Goal: Transaction & Acquisition: Purchase product/service

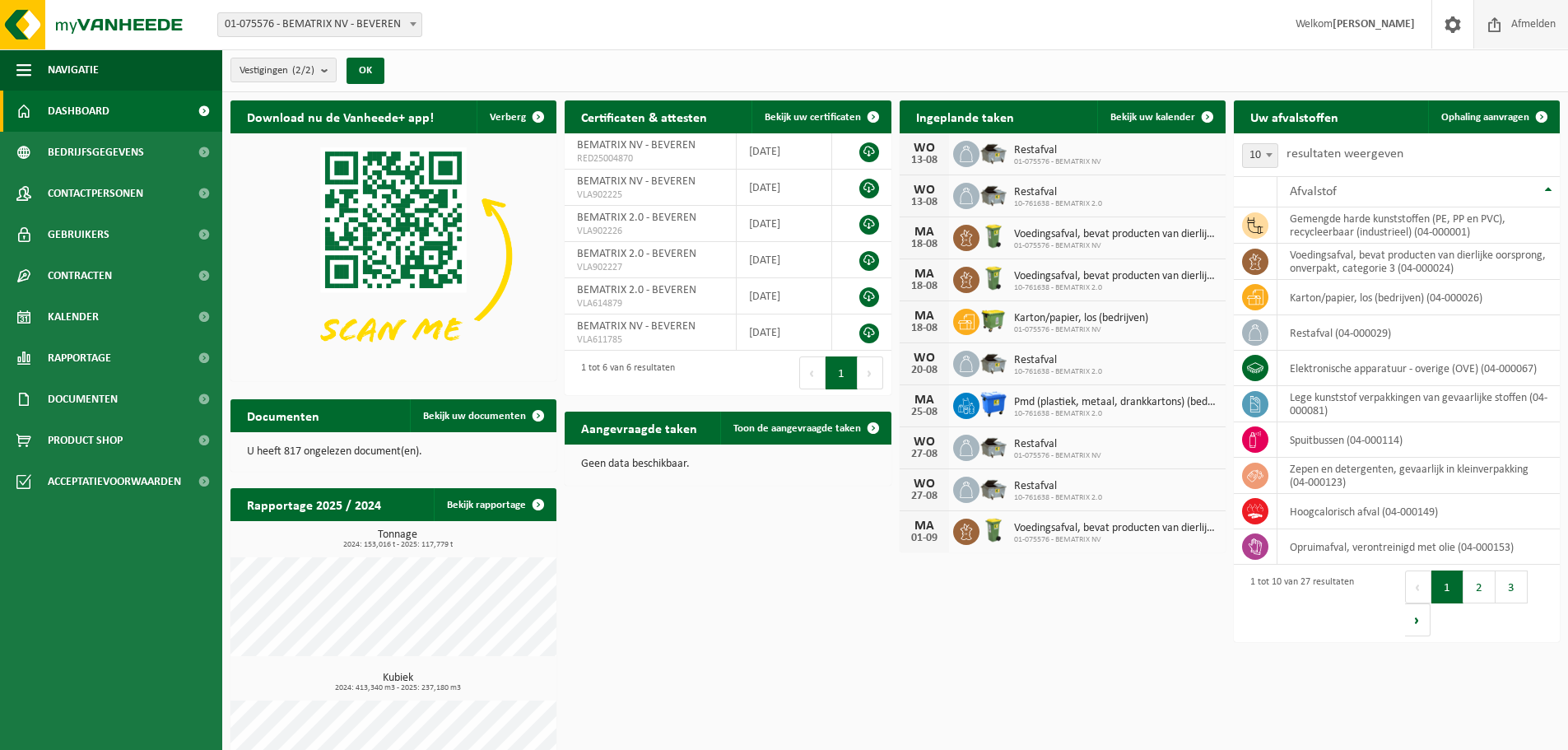
click at [1531, 23] on span "Afmelden" at bounding box center [1534, 24] width 53 height 49
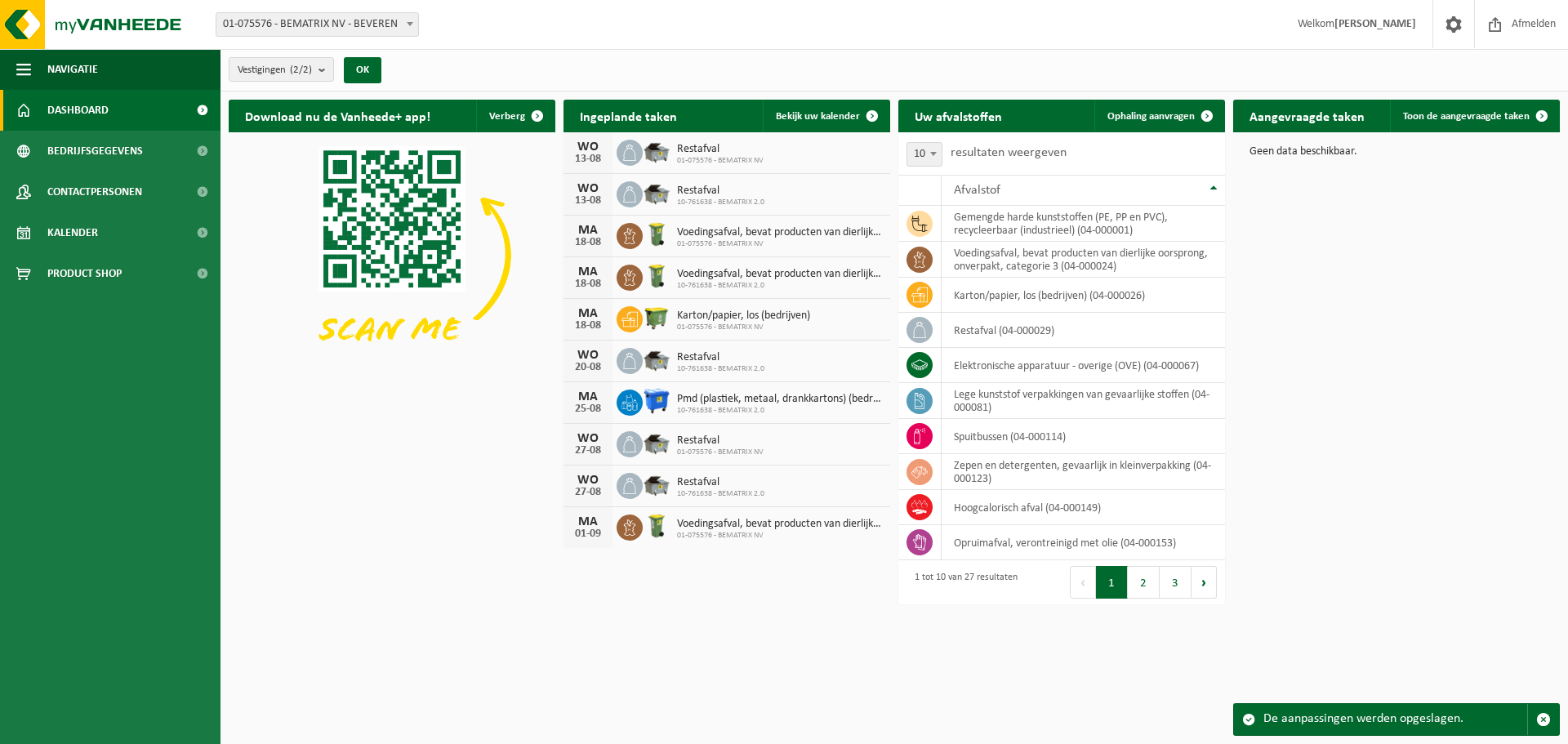
click at [1483, 358] on div "Download nu de Vanheede+ app! Verberg Ingeplande taken Bekijk uw kalender WO 13…" at bounding box center [894, 352] width 1340 height 521
click at [390, 485] on div "Download nu de Vanheede+ app! Verberg Ingeplande taken Bekijk uw kalender WO 13…" at bounding box center [894, 352] width 1340 height 521
click at [89, 272] on span "Product Shop" at bounding box center [84, 273] width 74 height 41
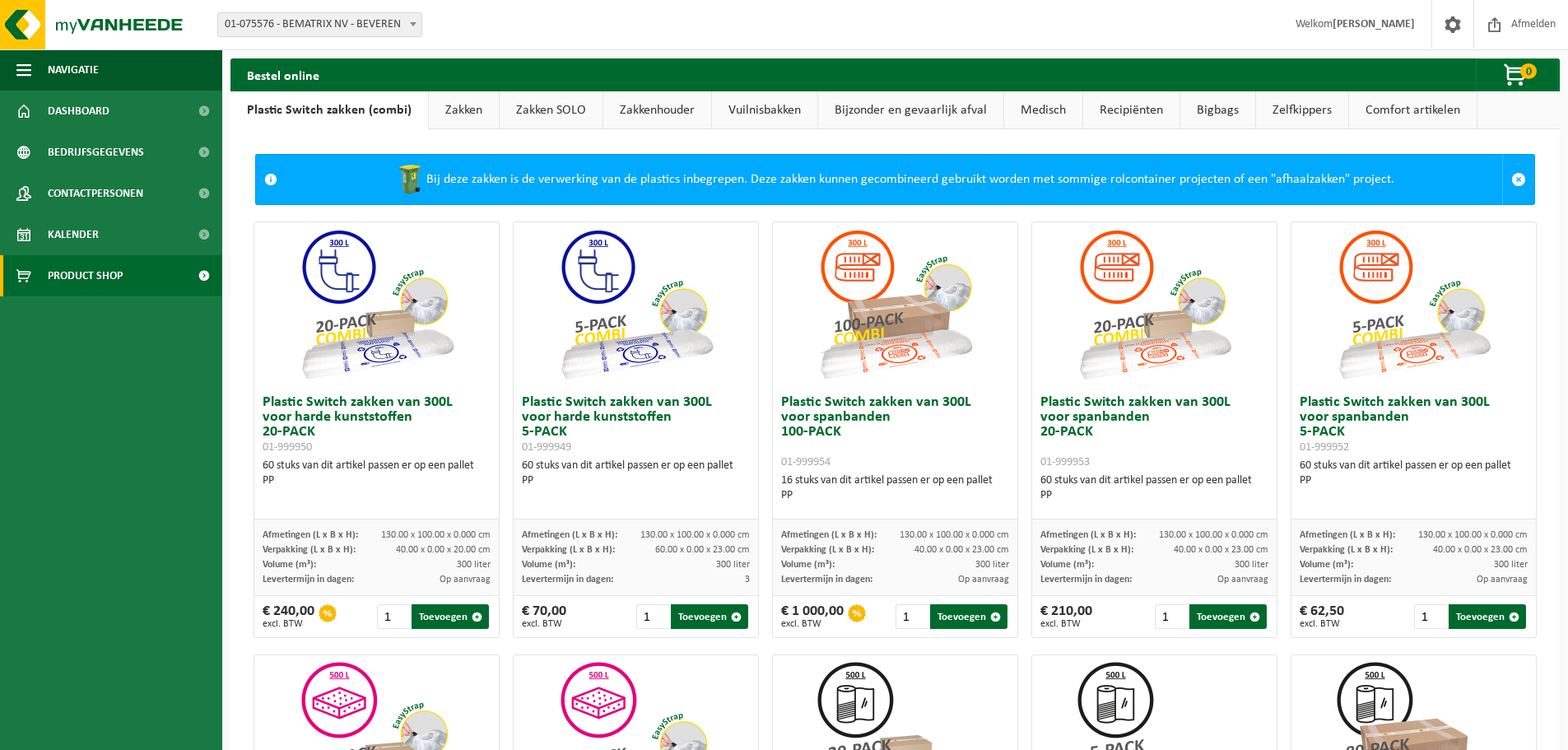
click at [1183, 117] on link "Bigbags" at bounding box center [1217, 110] width 75 height 38
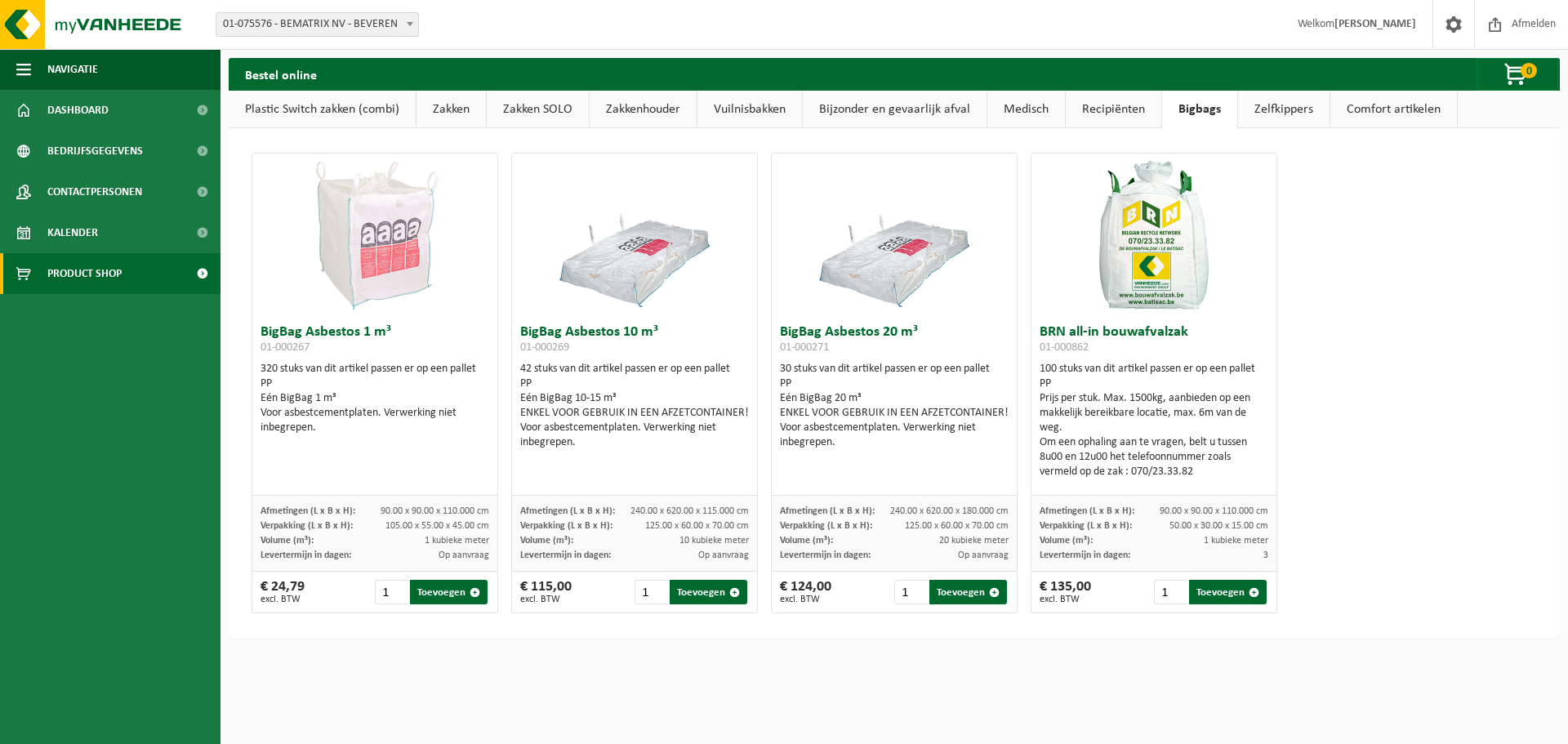
click at [1078, 113] on link "Recipiënten" at bounding box center [1113, 109] width 96 height 37
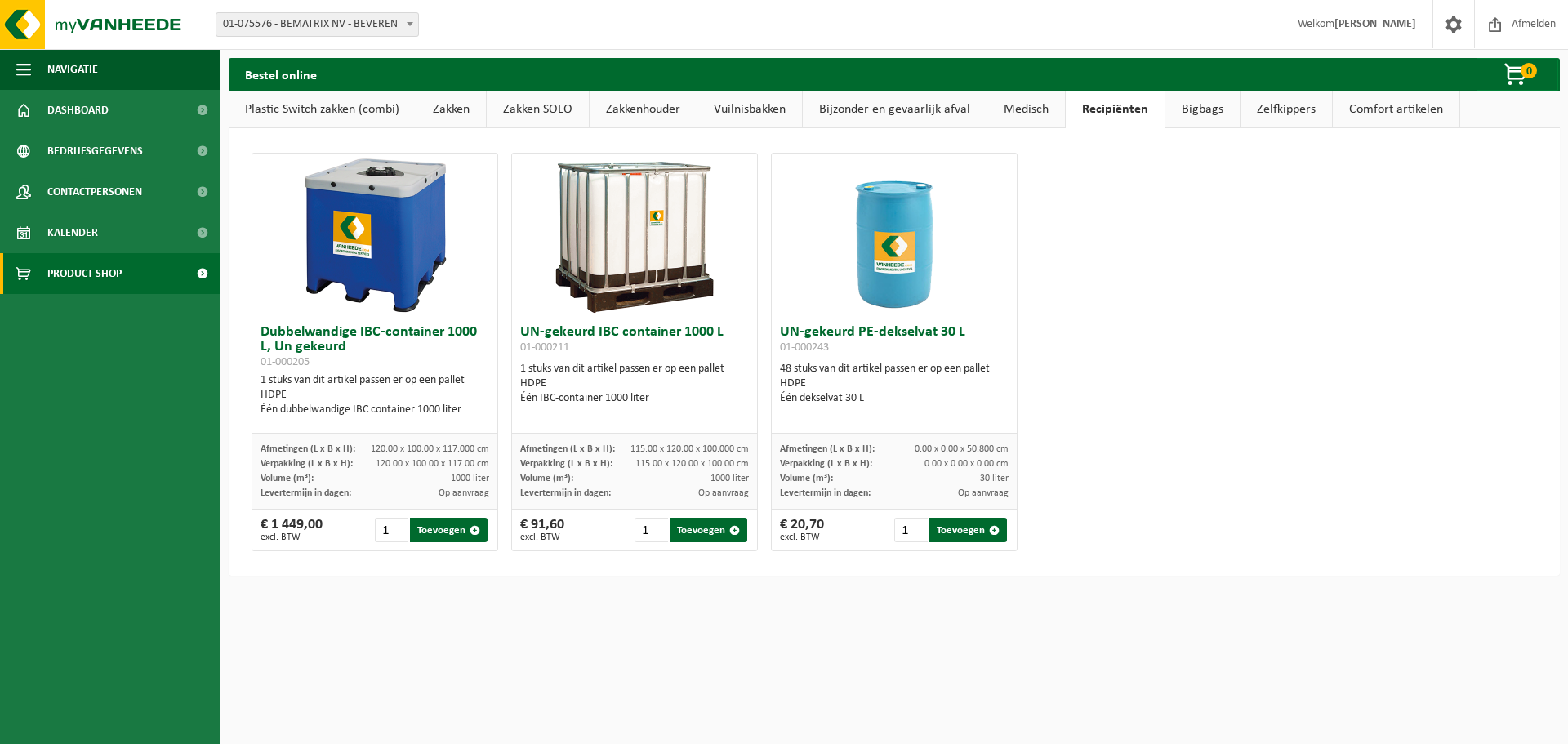
click at [1021, 109] on link "Medisch" at bounding box center [1026, 109] width 77 height 37
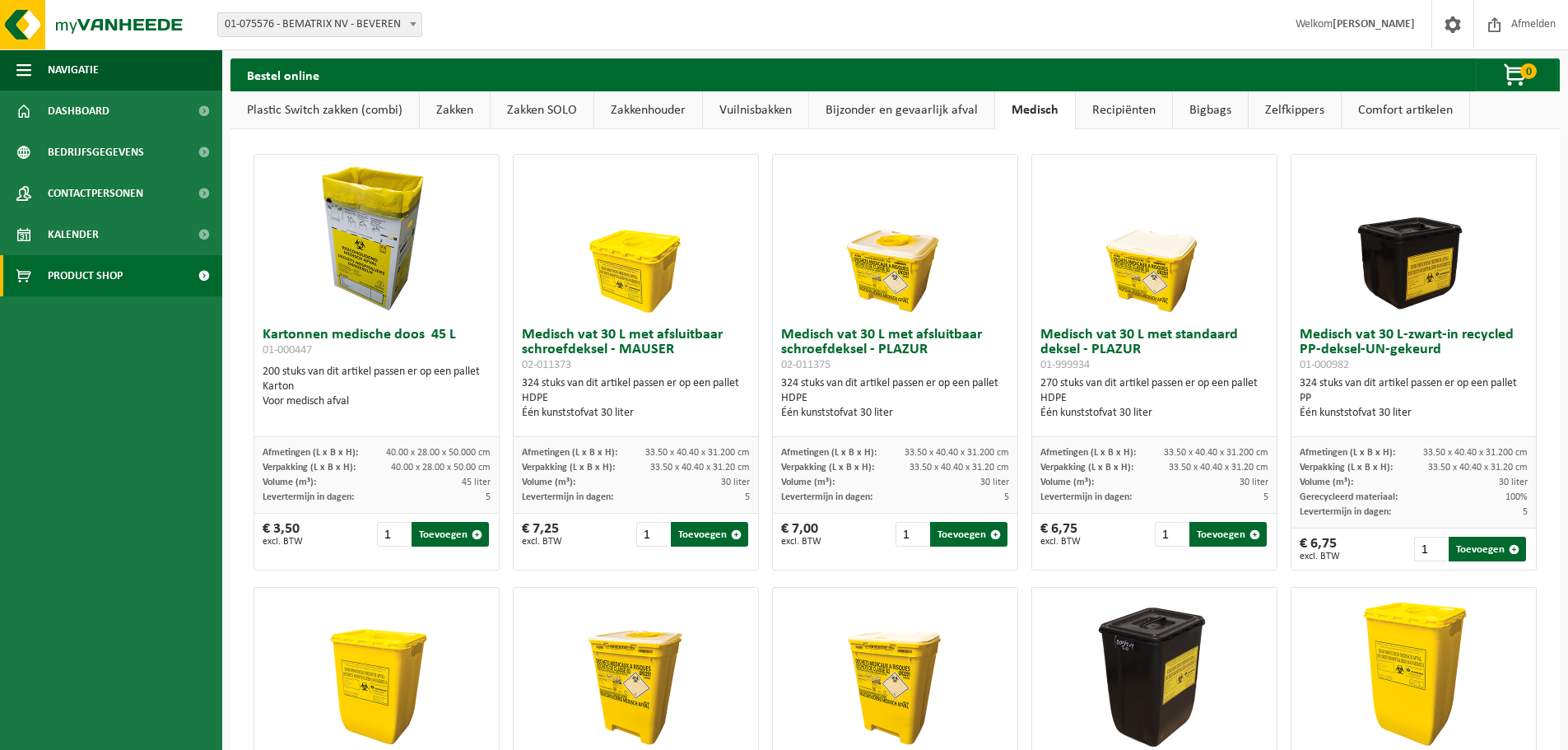
click at [975, 110] on link "Bijzonder en gevaarlijk afval" at bounding box center [902, 110] width 185 height 38
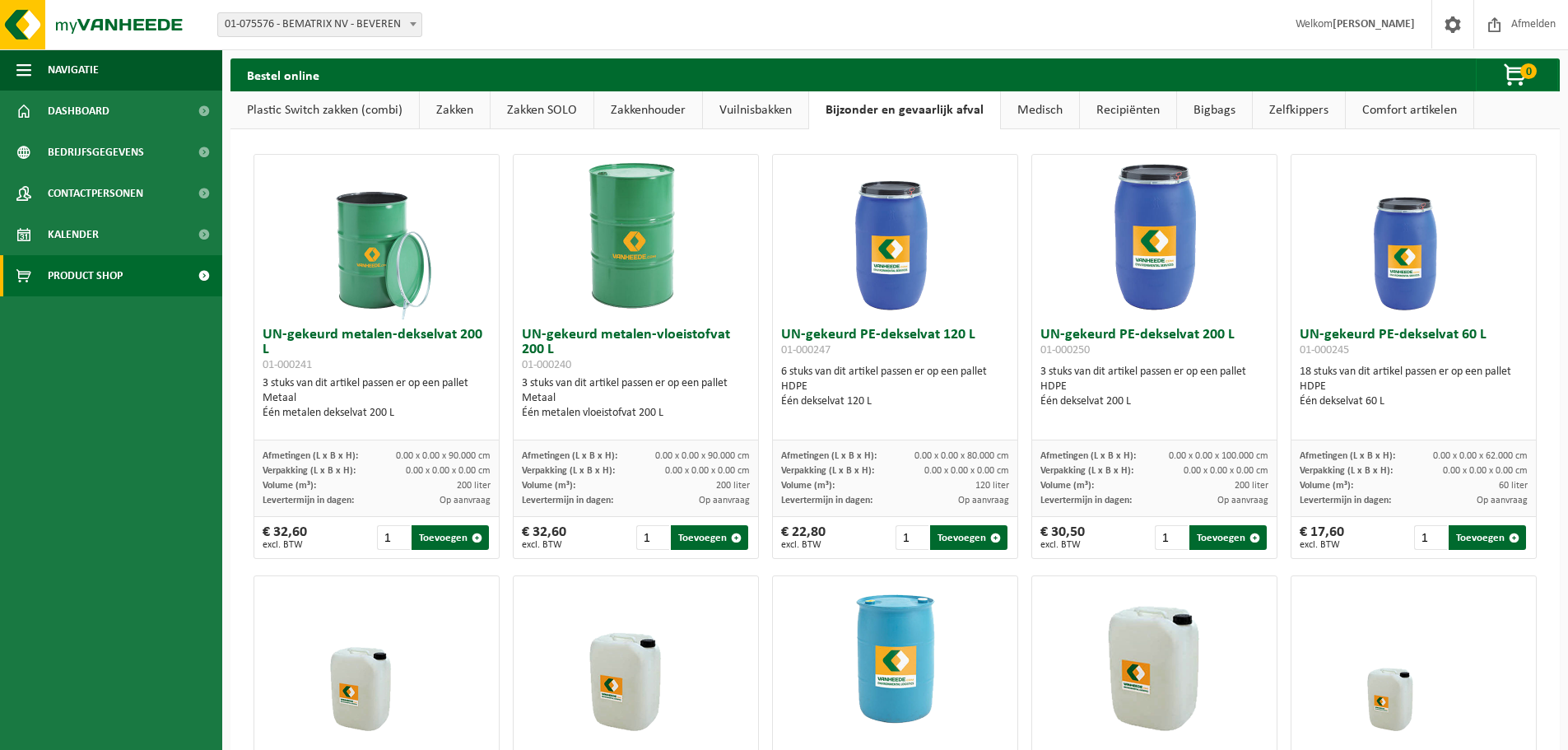
click at [803, 111] on link "Vuilnisbakken" at bounding box center [756, 110] width 105 height 38
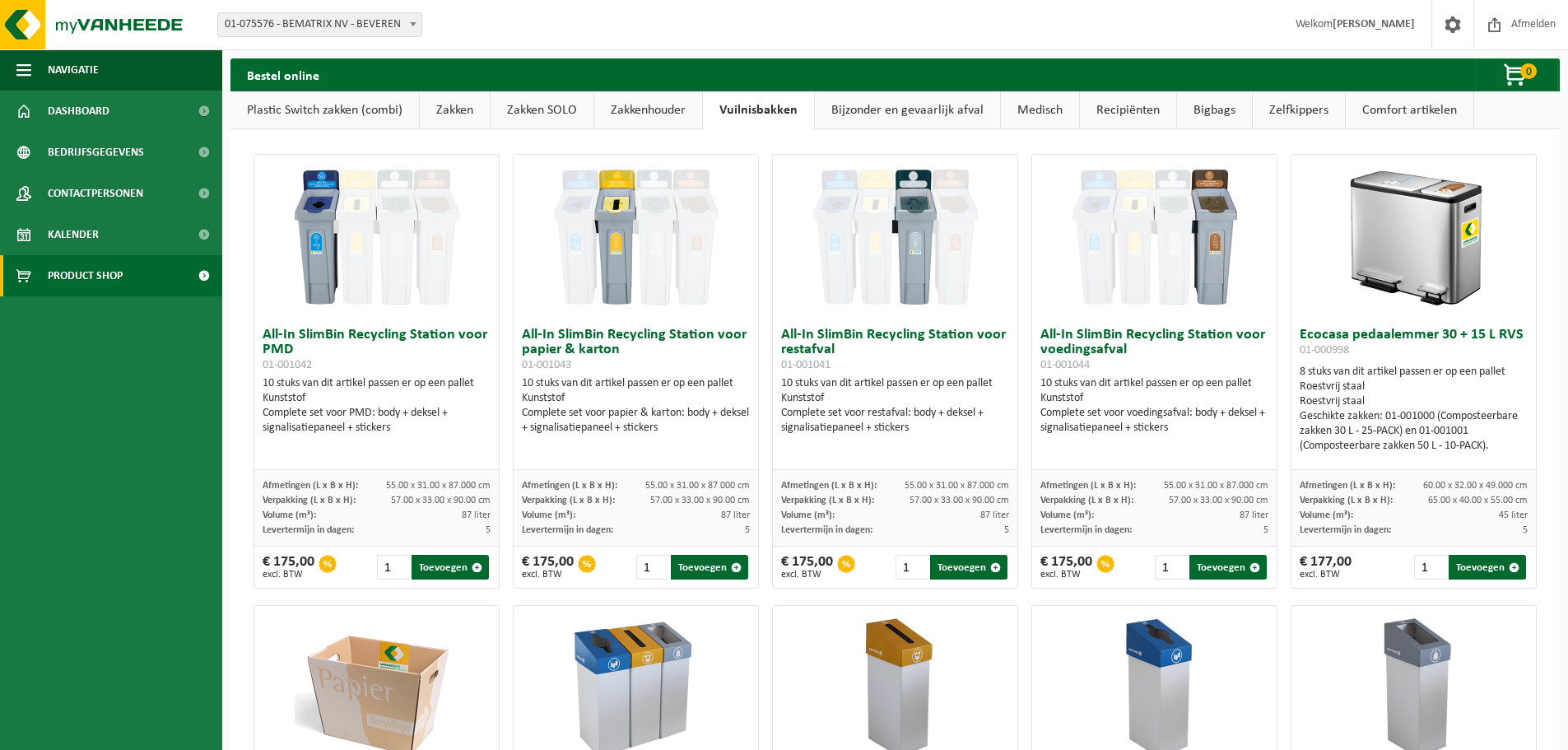
click at [363, 32] on span "01-075576 - BEMATRIX NV - BEVEREN" at bounding box center [320, 25] width 203 height 23
select select "17788"
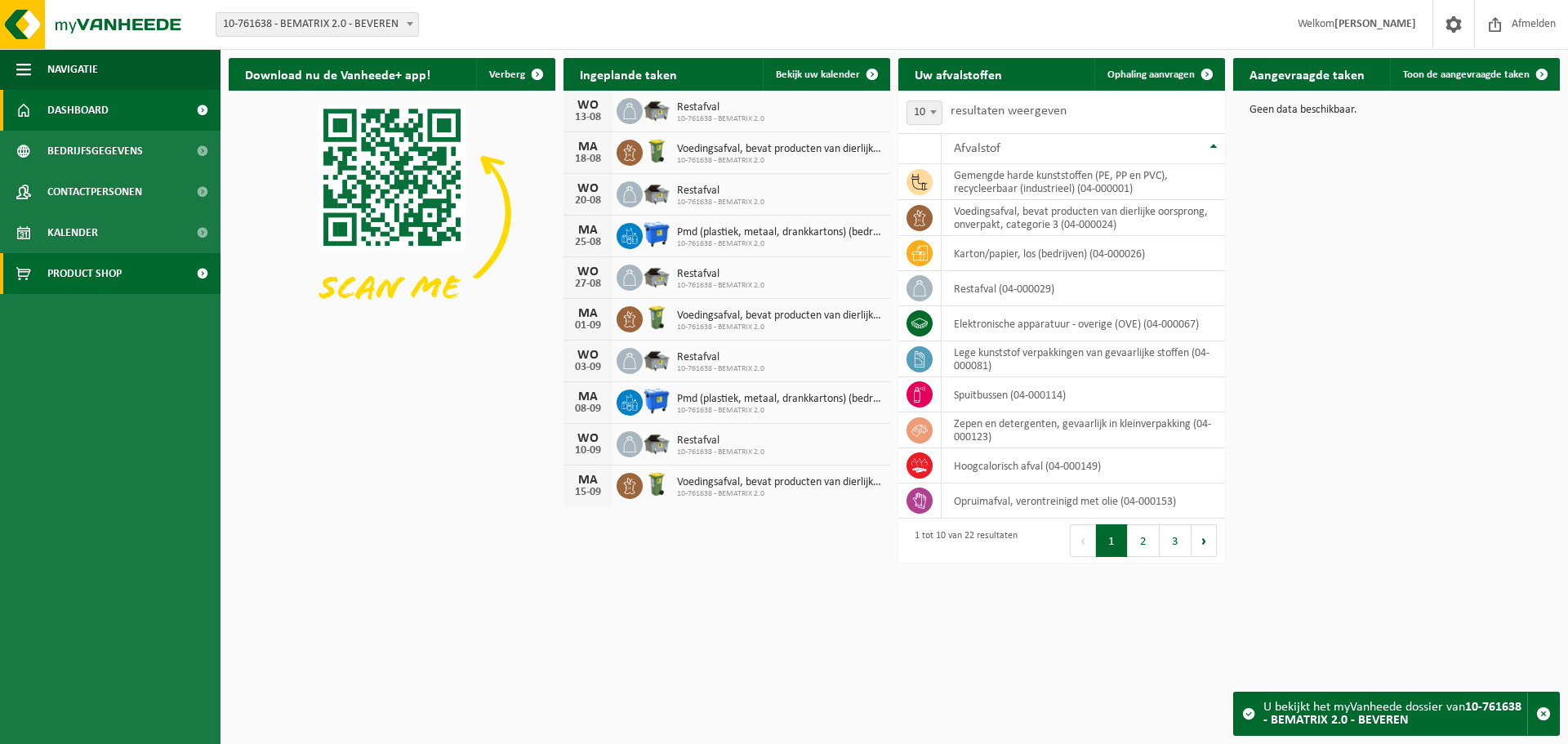
click at [104, 268] on span "Product Shop" at bounding box center [84, 273] width 74 height 41
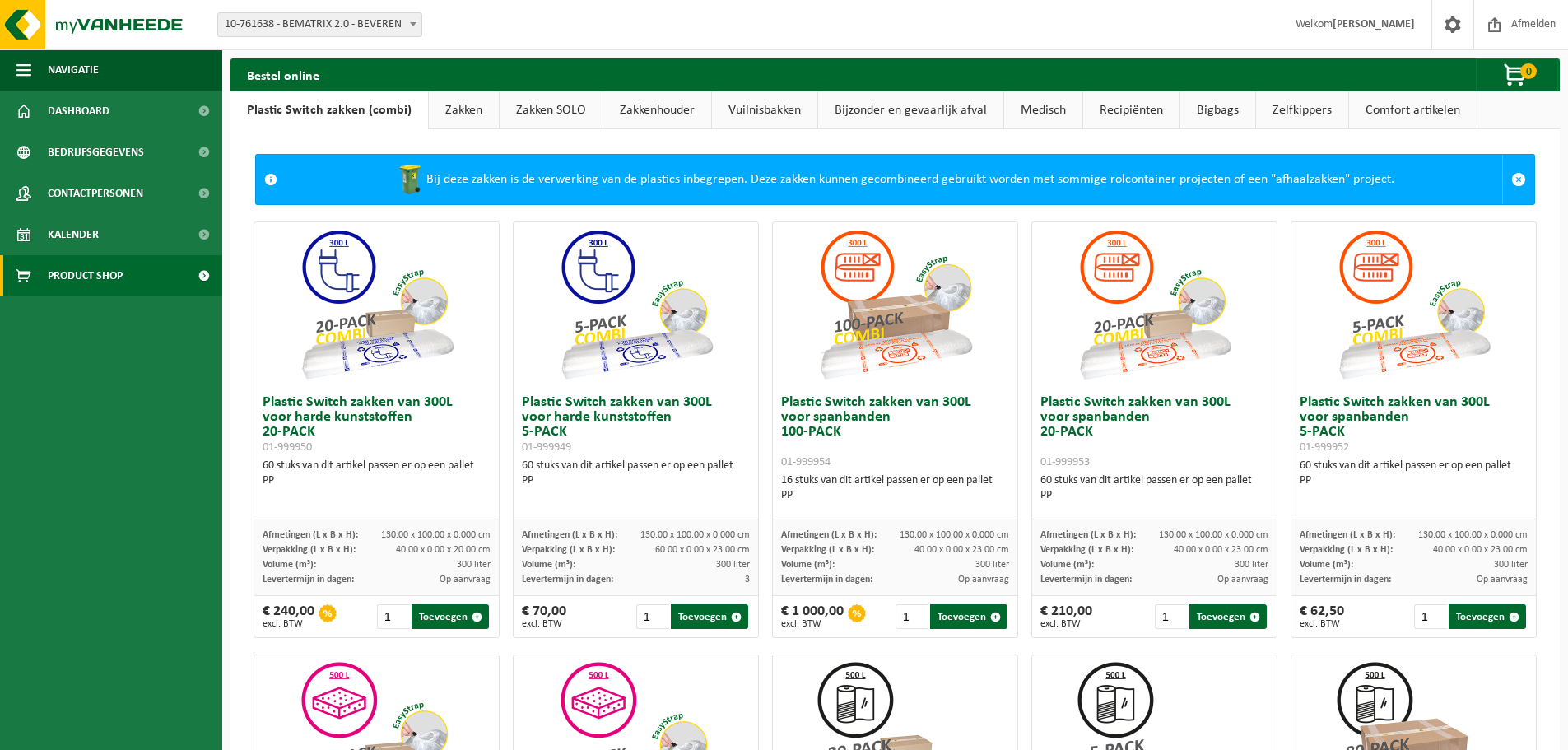
click at [552, 100] on link "Zakken SOLO" at bounding box center [551, 110] width 103 height 38
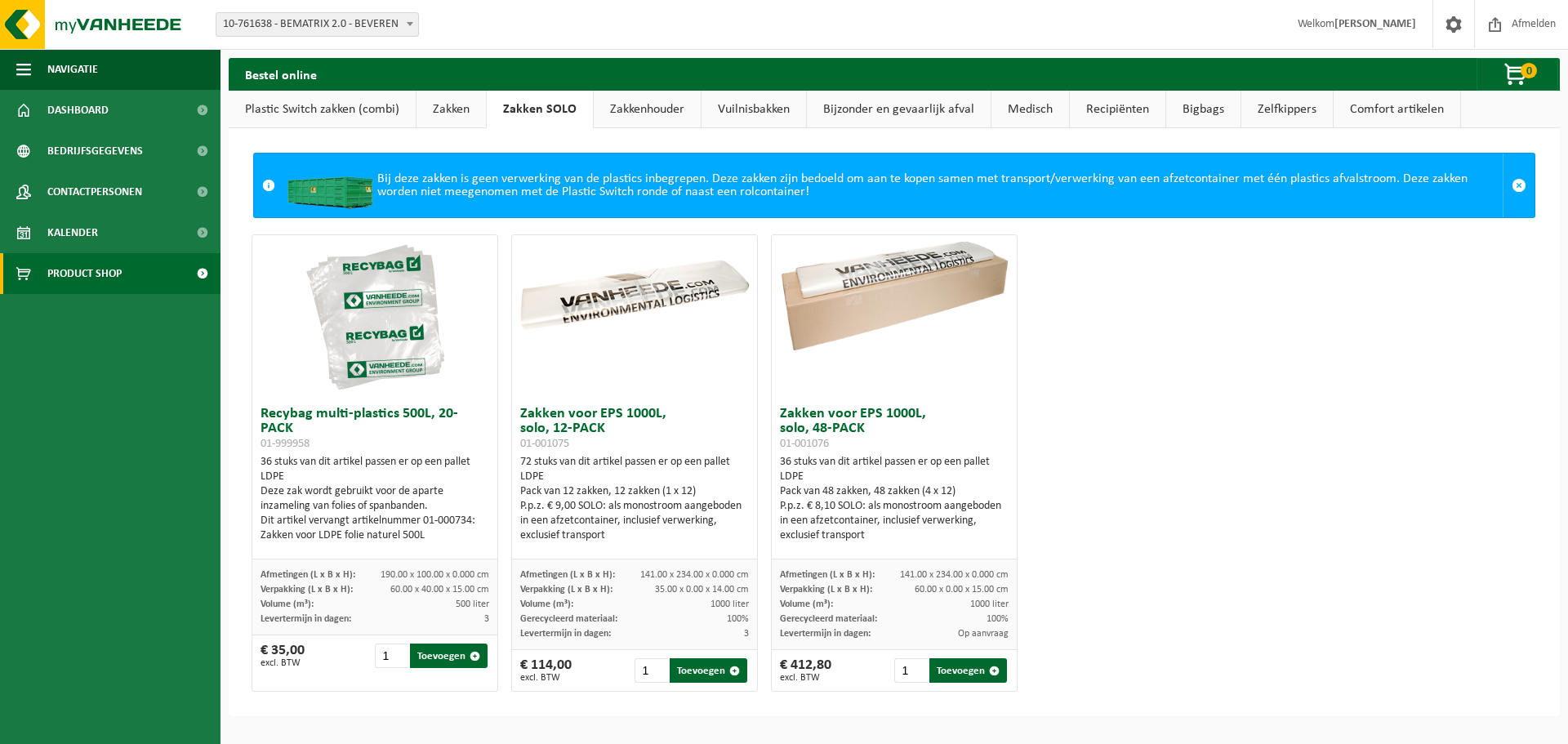
click at [448, 105] on link "Zakken" at bounding box center [452, 109] width 70 height 37
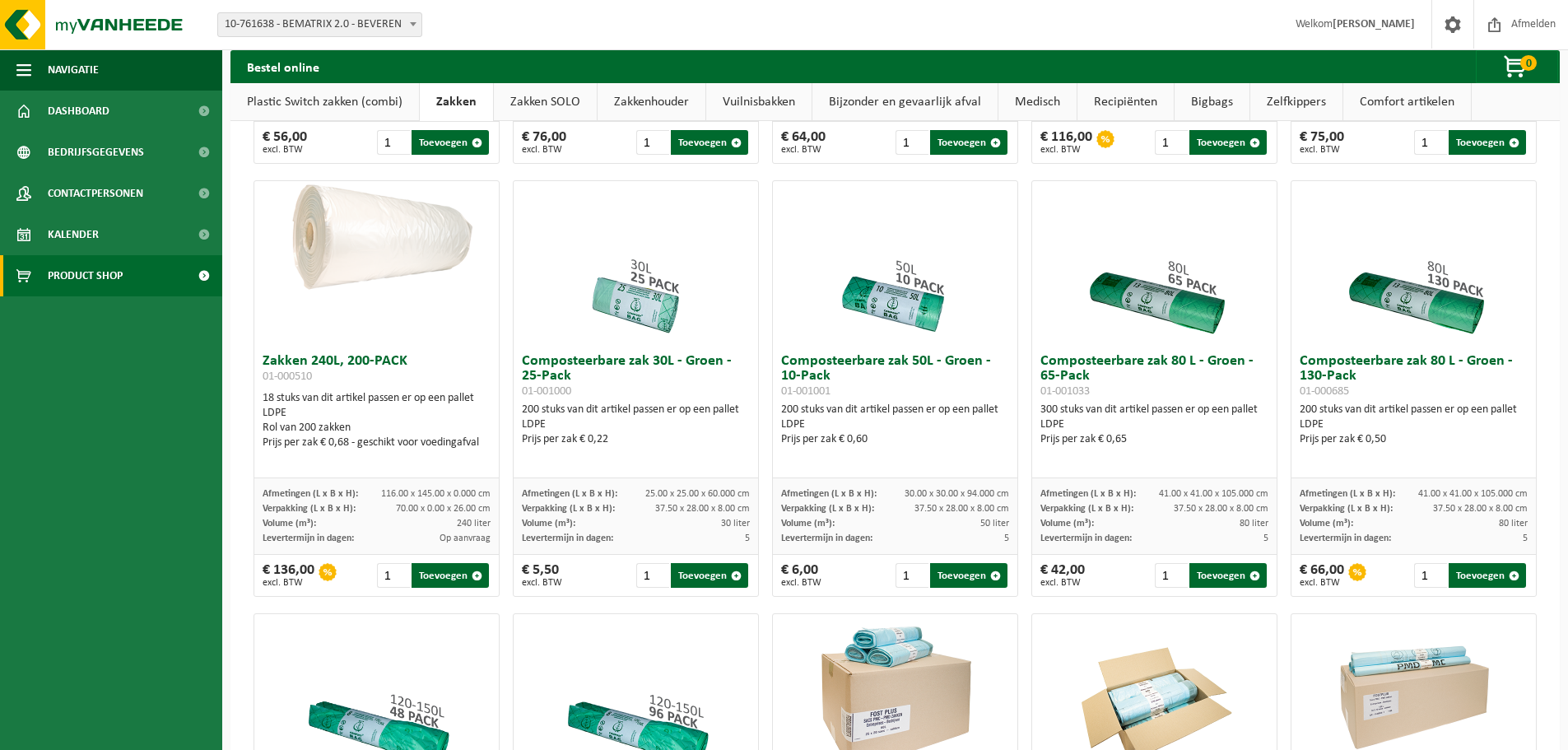
scroll to position [494, 0]
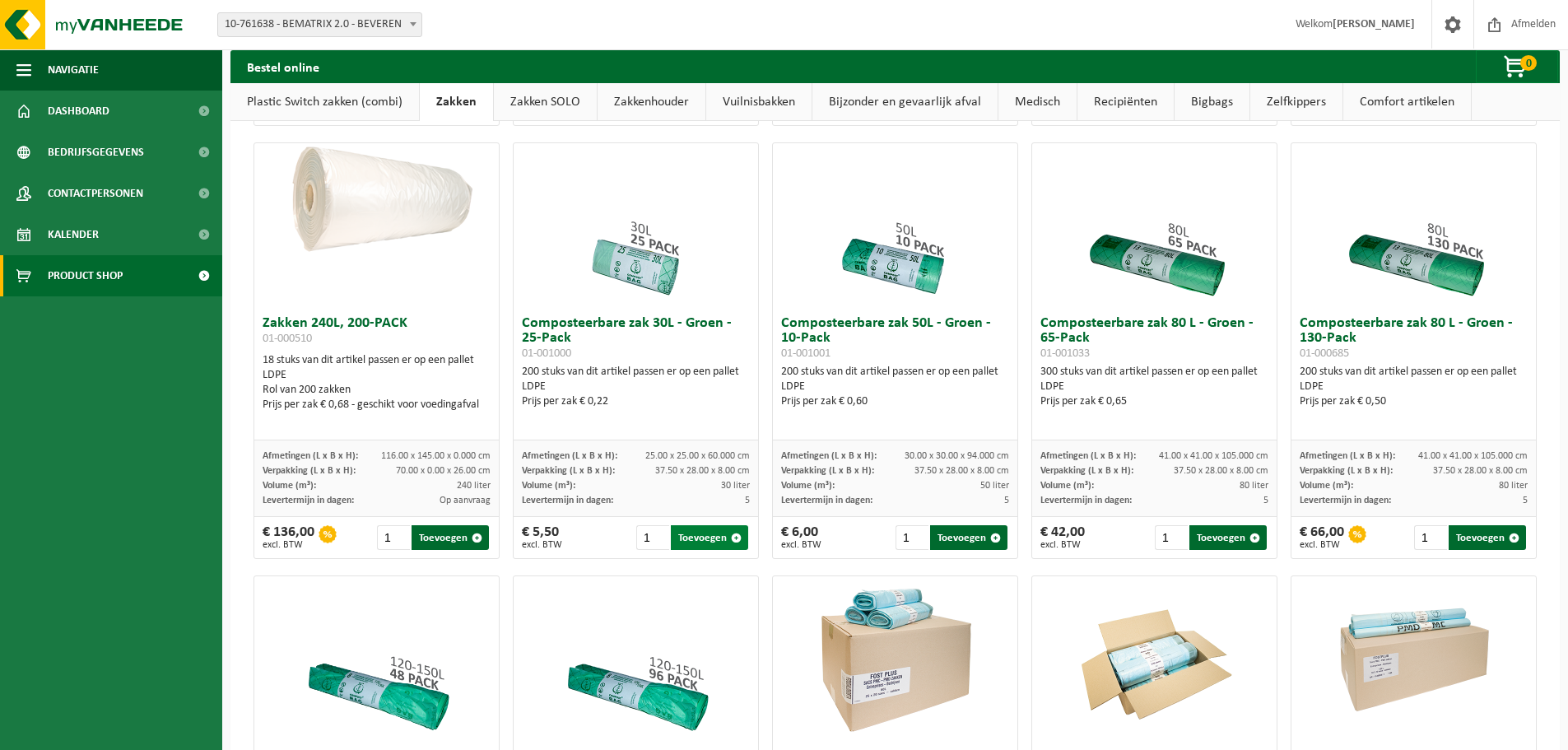
click at [719, 540] on button "Toevoegen" at bounding box center [709, 537] width 77 height 25
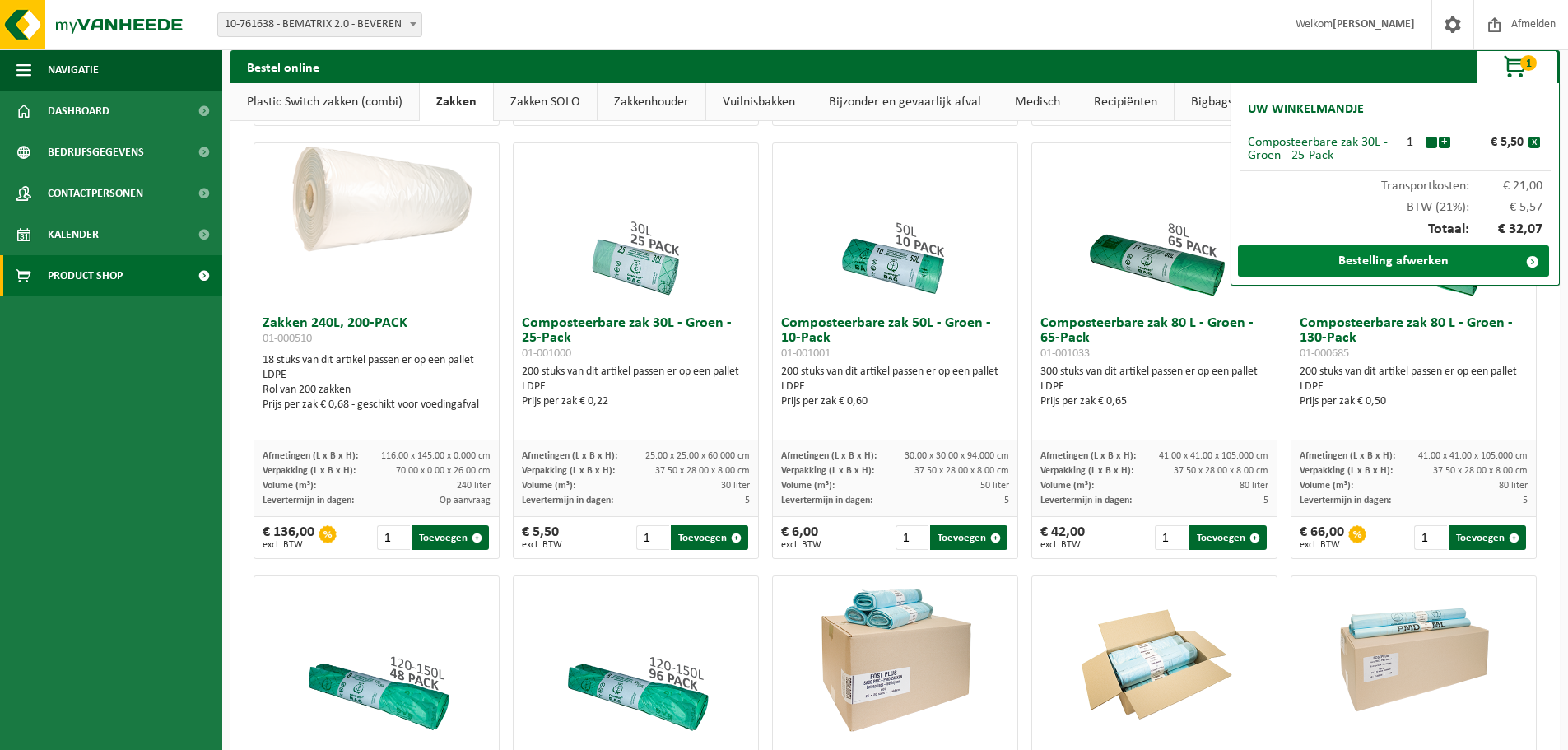
click at [1356, 273] on link "Bestelling afwerken" at bounding box center [1394, 260] width 311 height 31
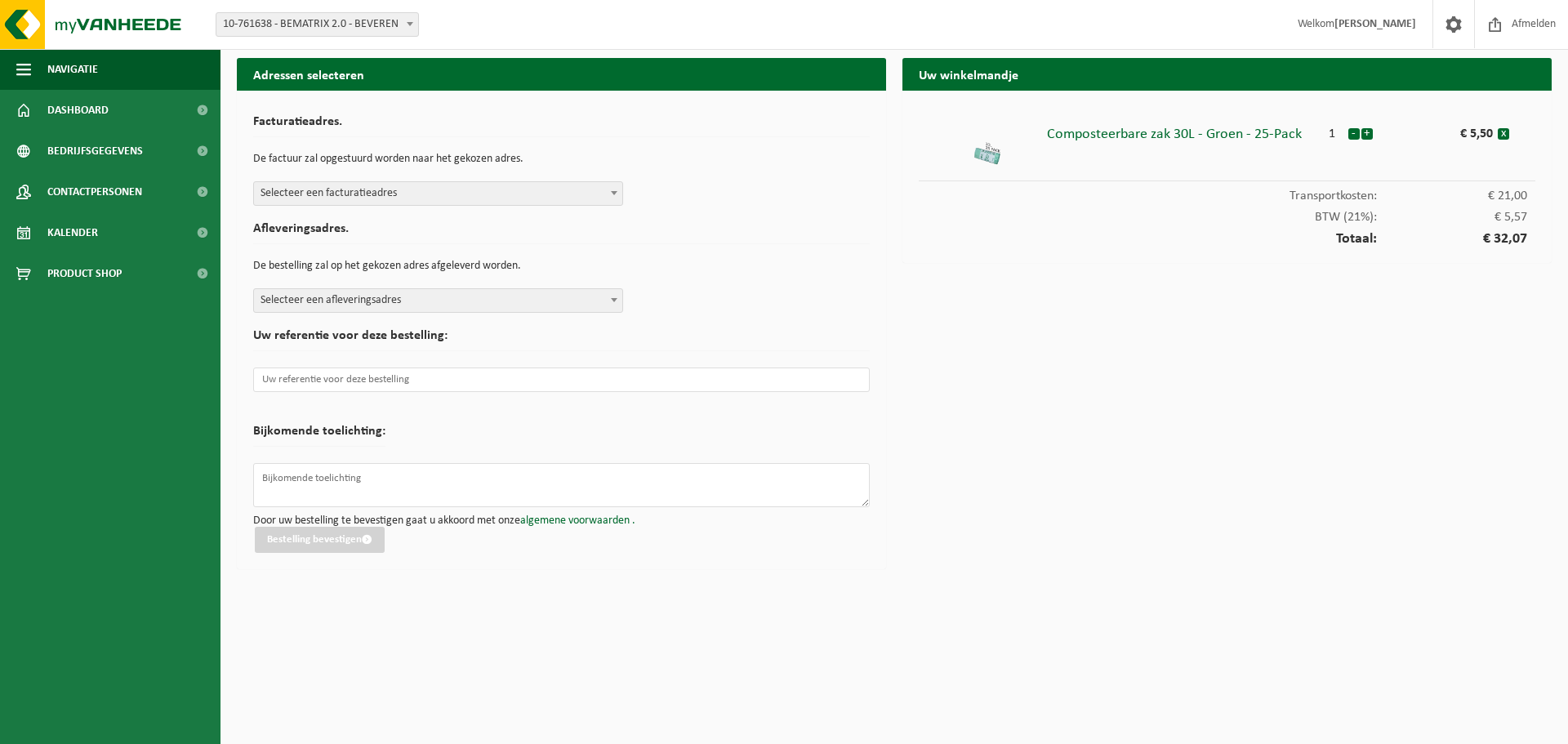
click at [495, 194] on span "Selecteer een facturatieadres" at bounding box center [439, 193] width 369 height 23
click at [495, 305] on span "Selecteer een afleveringsadres" at bounding box center [439, 301] width 369 height 23
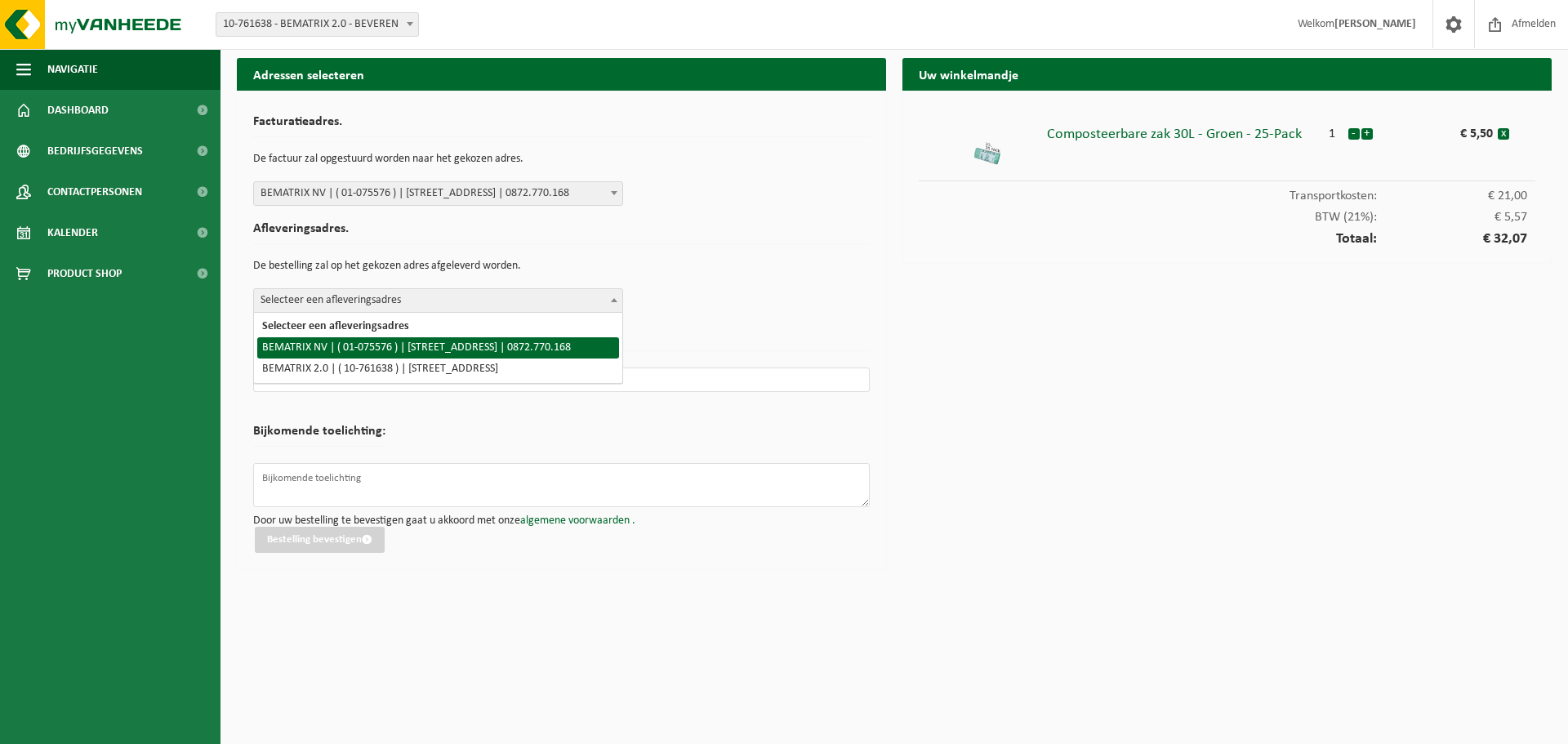
click at [760, 317] on form "Facturatieadres. De factuur zal opgestuurd worden naar het gekozen adres. Selec…" at bounding box center [561, 334] width 616 height 438
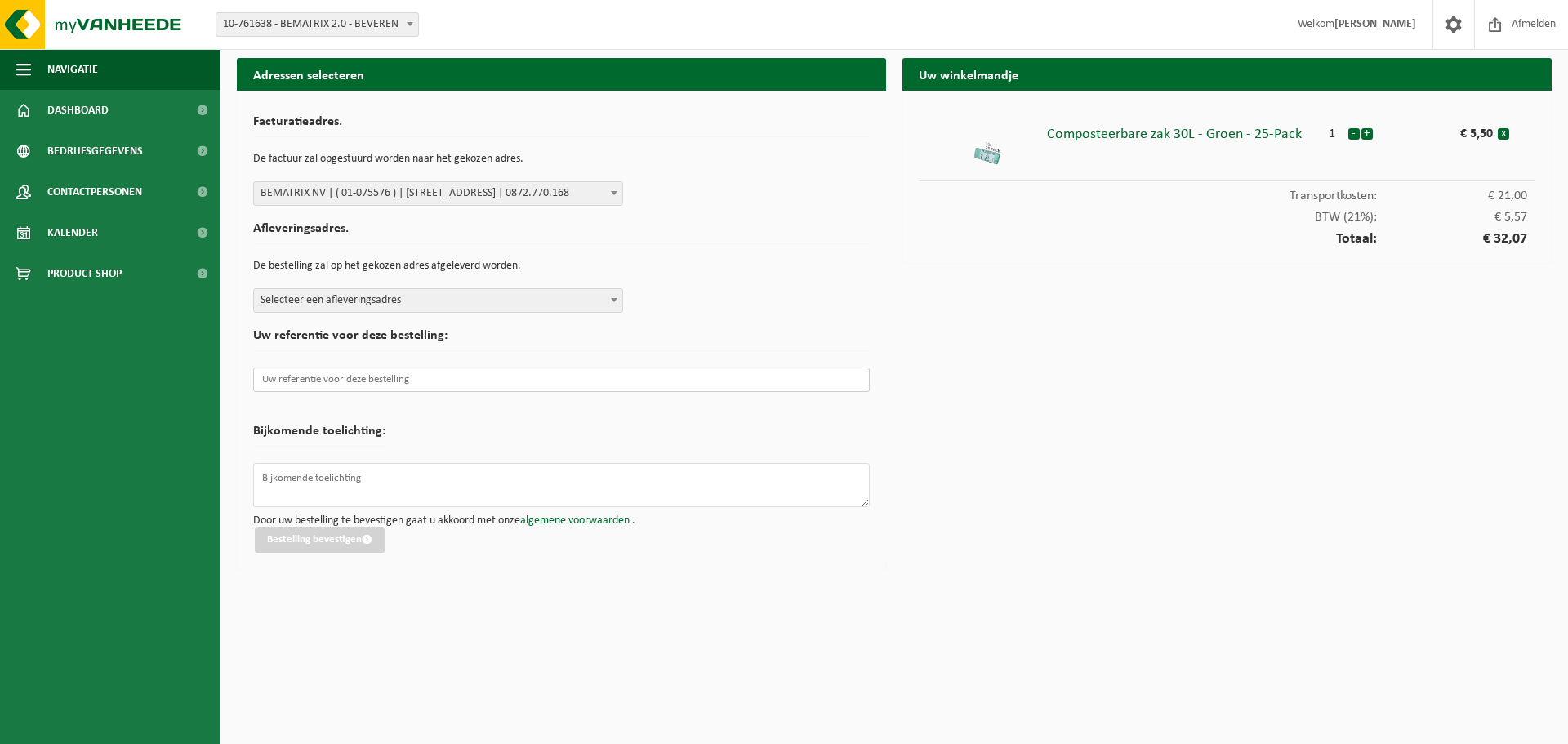
click at [607, 376] on input "text" at bounding box center [561, 380] width 616 height 25
click at [497, 493] on textarea at bounding box center [561, 485] width 616 height 44
click at [106, 182] on span "Contactpersonen" at bounding box center [95, 192] width 95 height 41
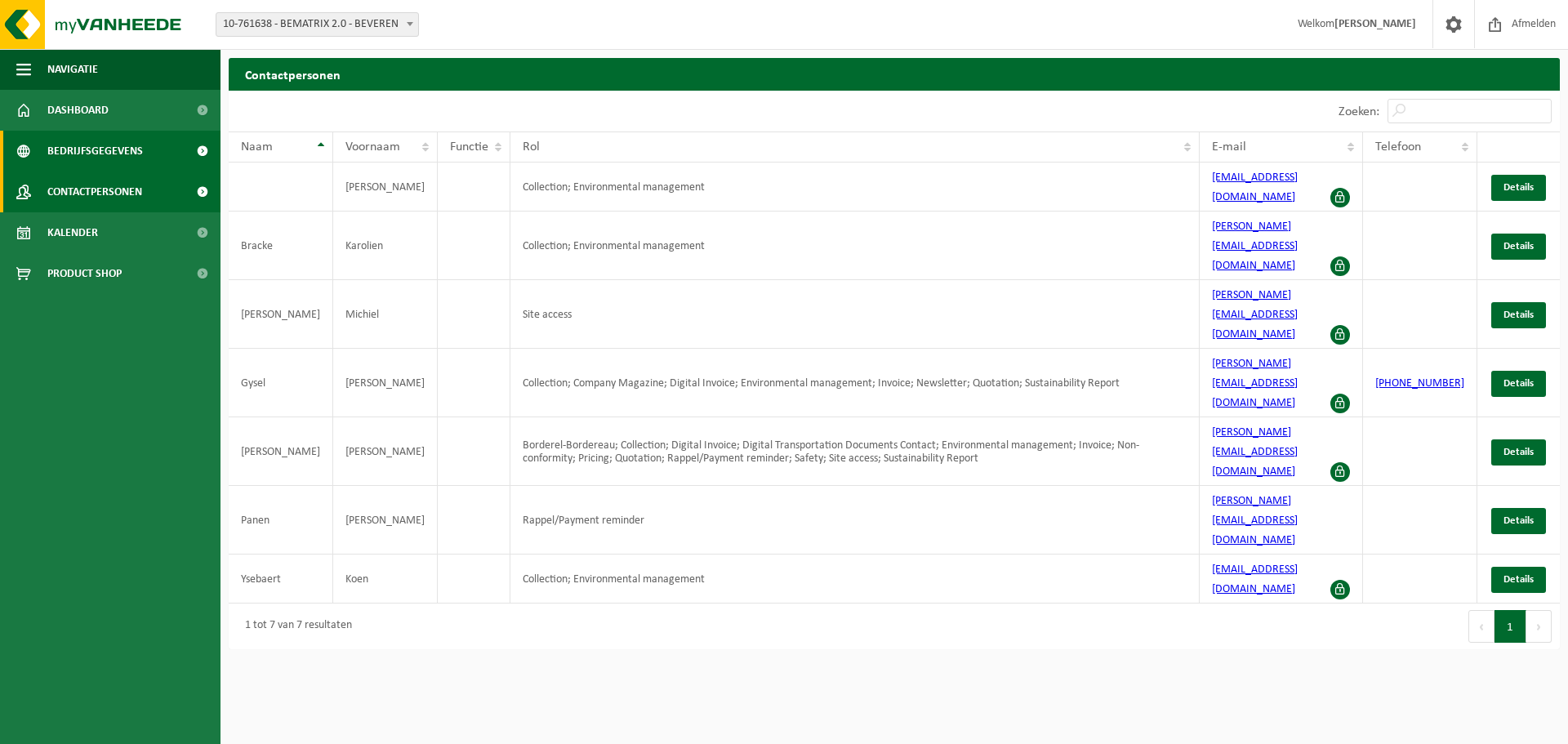
click at [77, 158] on span "Bedrijfsgegevens" at bounding box center [95, 150] width 96 height 41
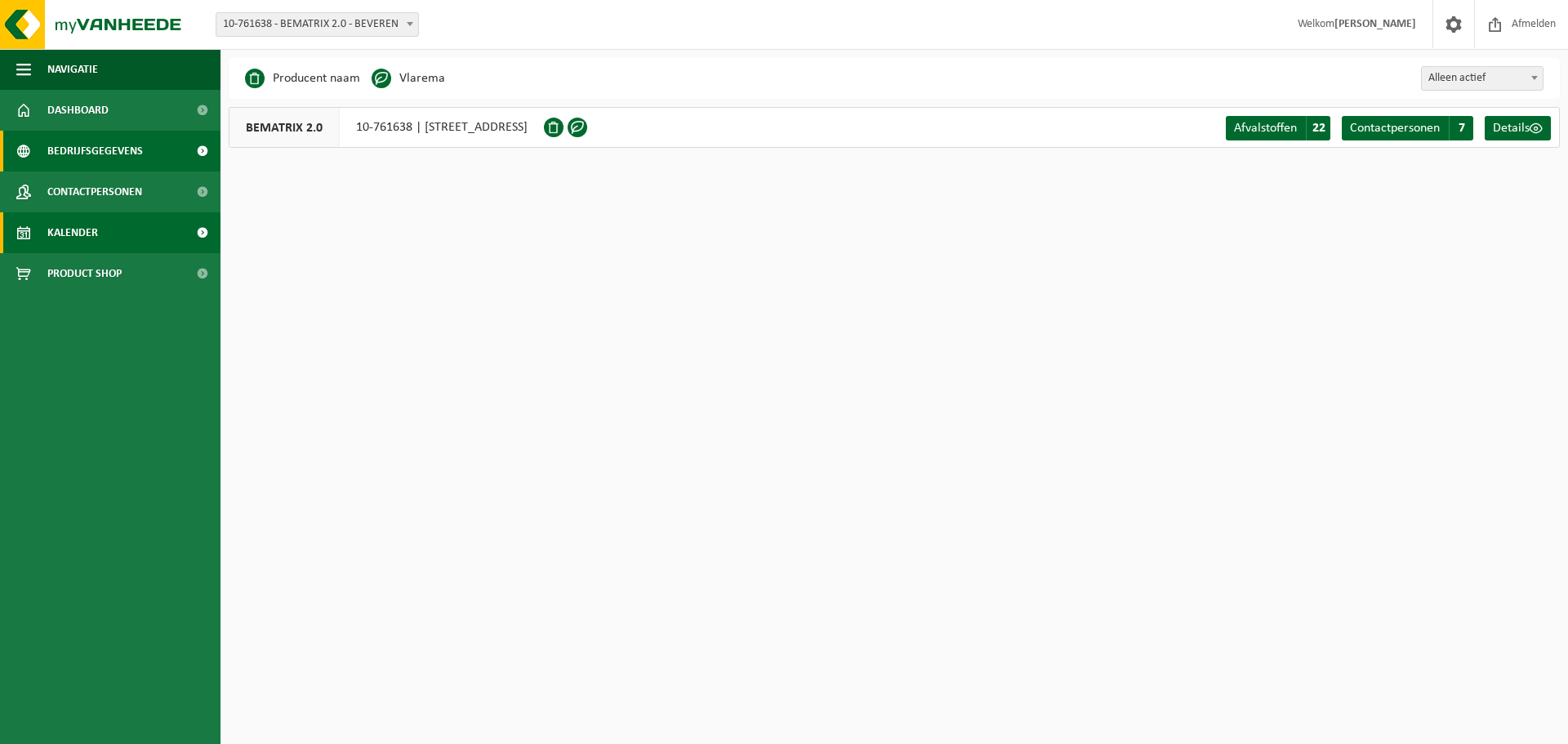
click at [82, 248] on span "Kalender" at bounding box center [72, 232] width 51 height 41
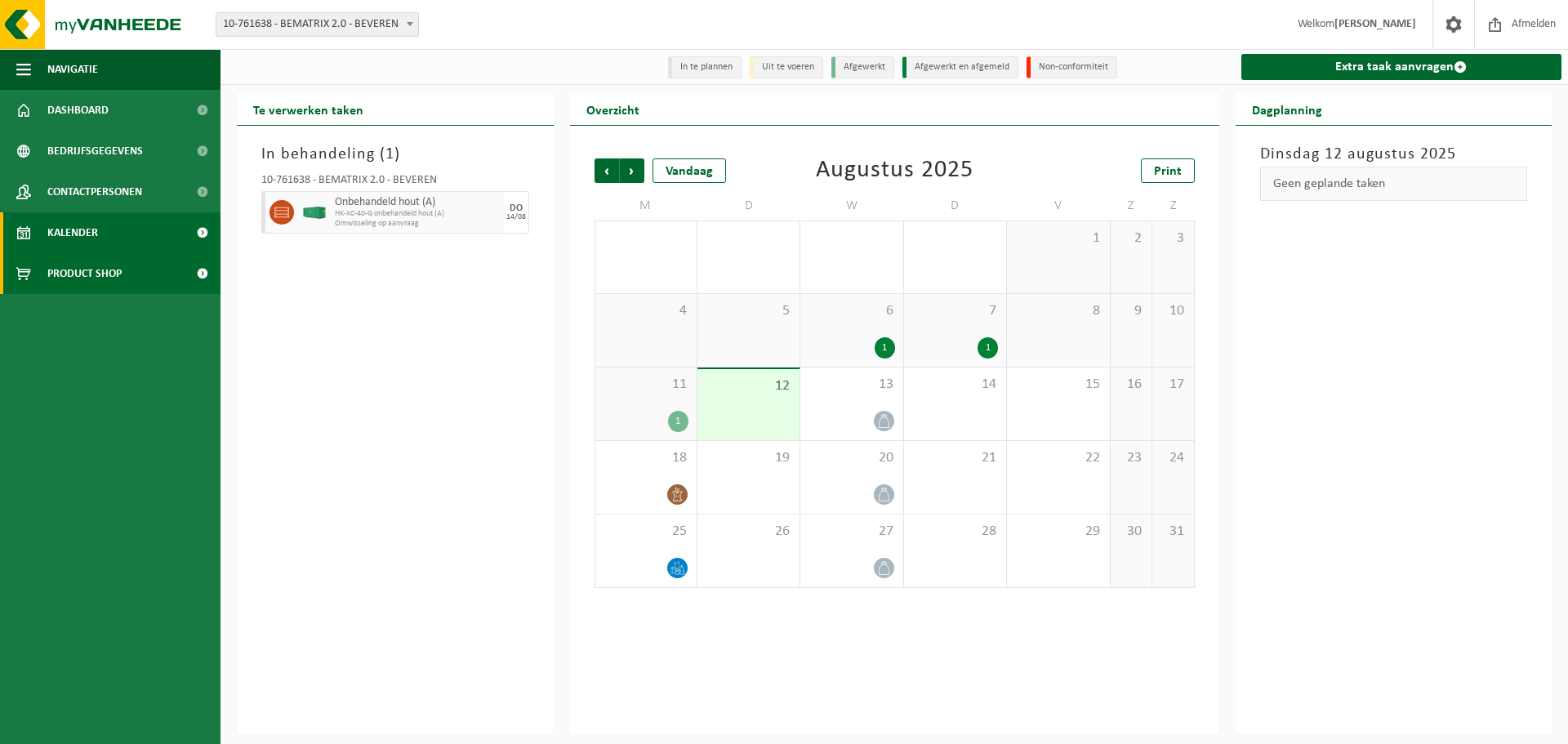
click at [96, 273] on span "Product Shop" at bounding box center [84, 273] width 74 height 41
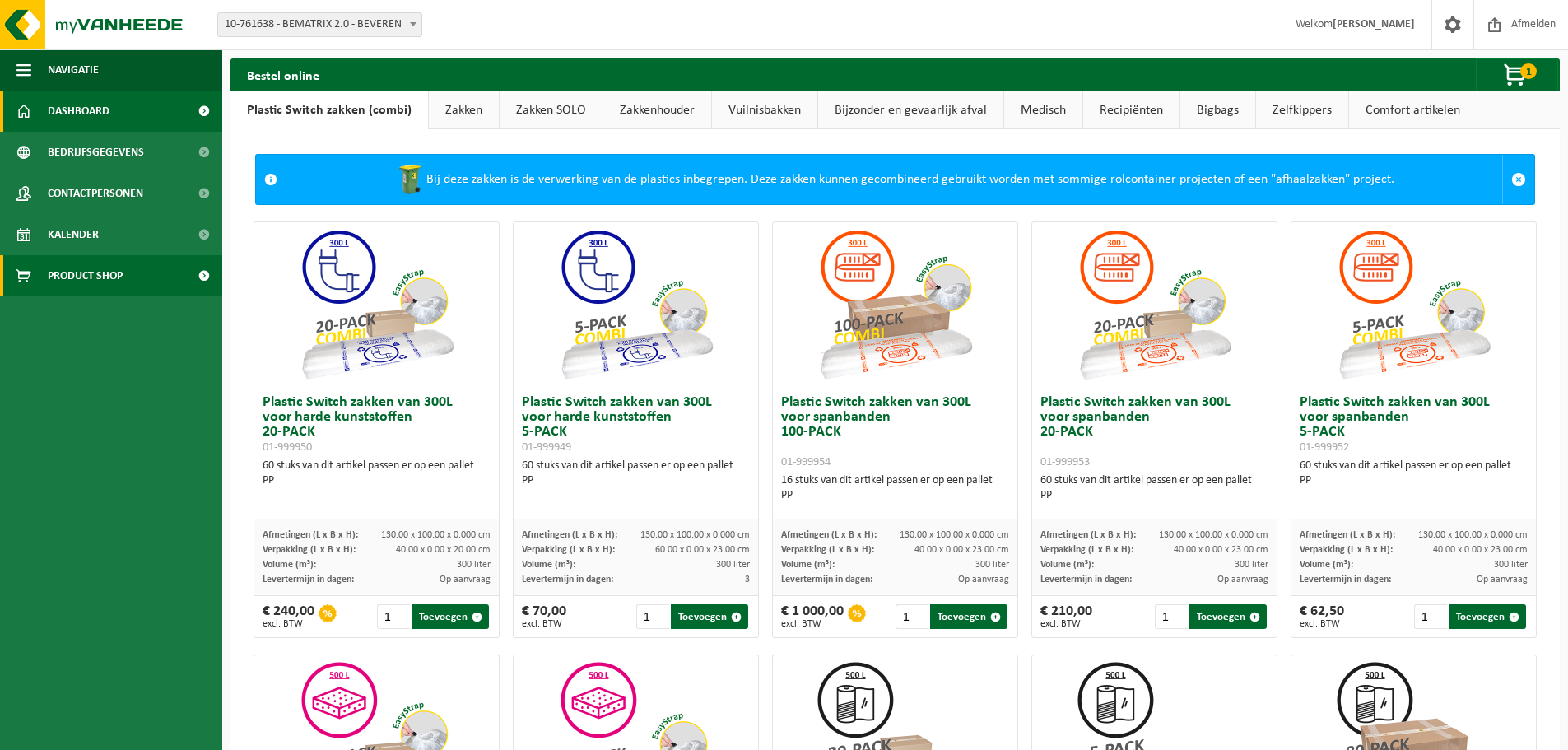
click at [76, 110] on span "Dashboard" at bounding box center [79, 110] width 62 height 41
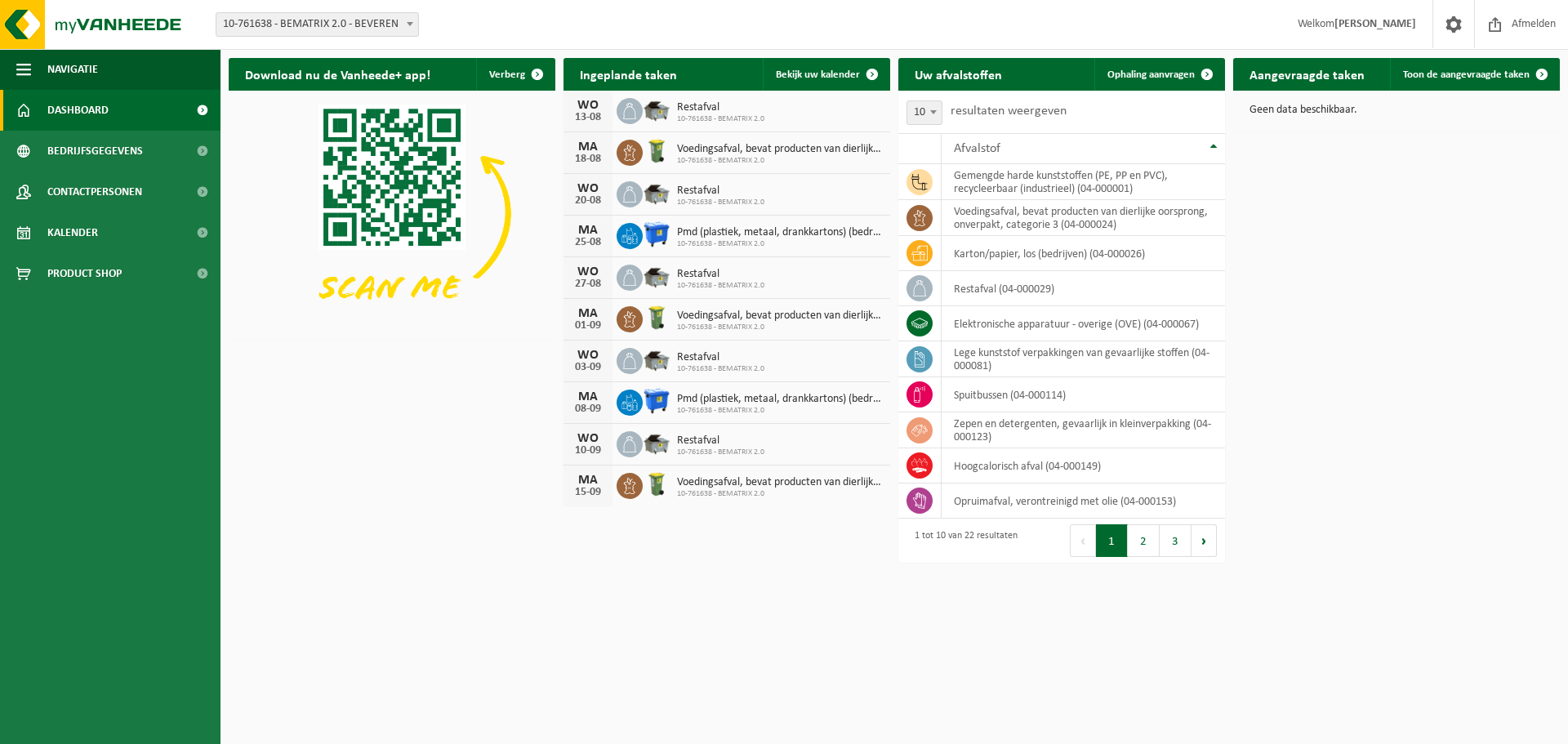
click at [796, 647] on html "Vestiging: 01-075576 - BEMATRIX NV - BEVEREN 10-761638 - BEMATRIX 2.0 - BEVEREN…" at bounding box center [784, 372] width 1568 height 744
click at [1137, 541] on button "2" at bounding box center [1144, 540] width 32 height 32
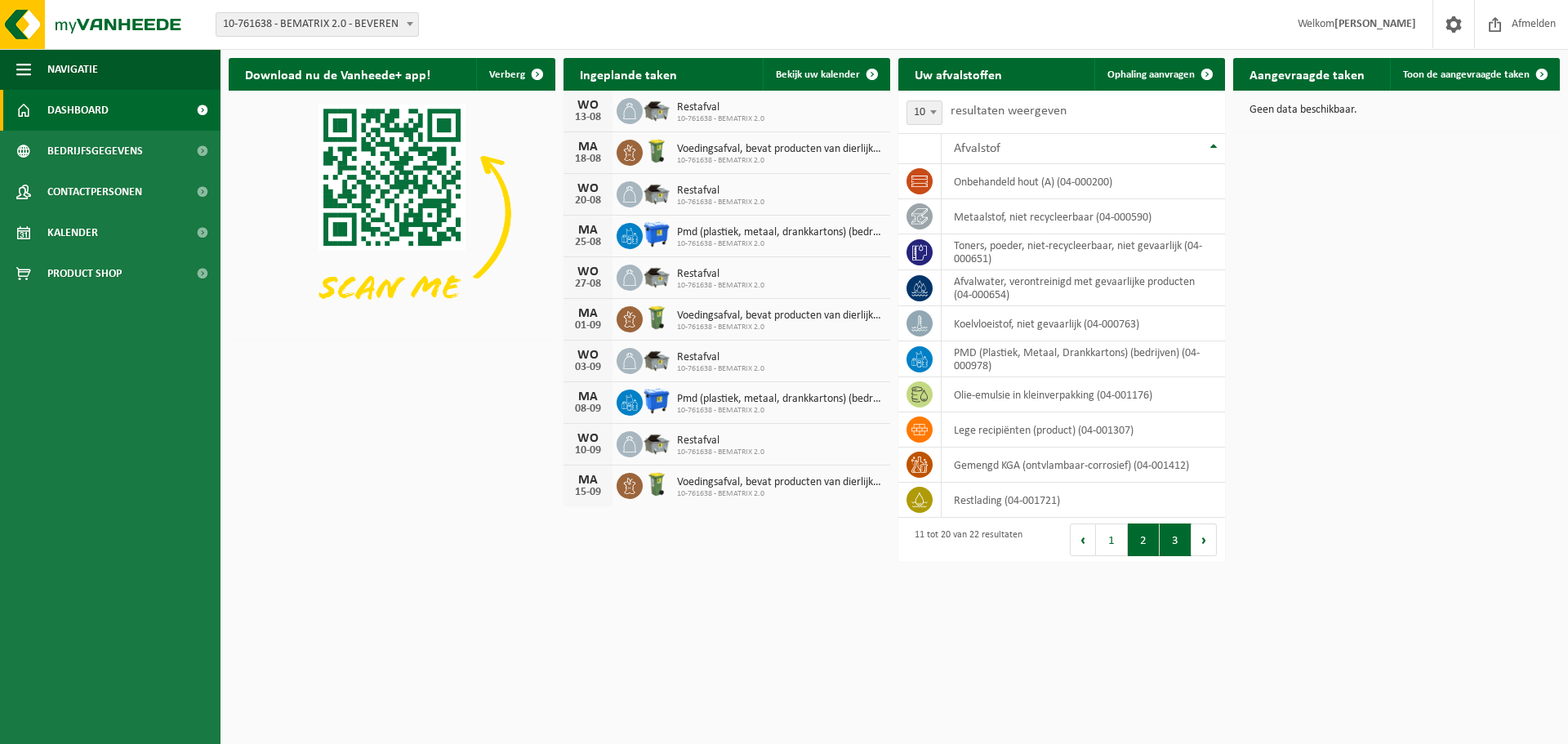
click at [1179, 532] on button "3" at bounding box center [1175, 539] width 32 height 32
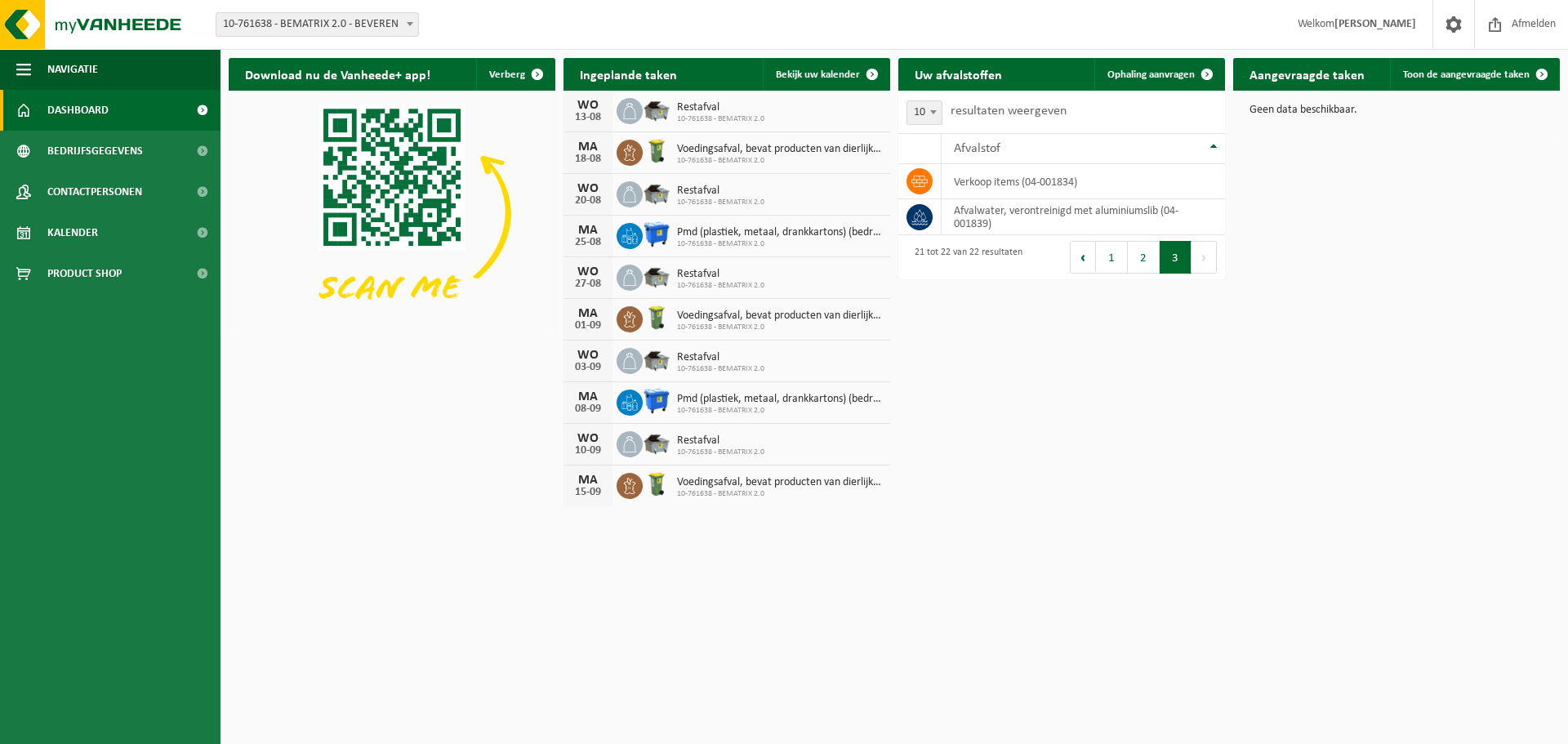
click at [1045, 537] on html "Vestiging: 01-075576 - BEMATRIX NV - BEVEREN 10-761638 - BEMATRIX 2.0 - BEVEREN…" at bounding box center [784, 372] width 1568 height 744
